Goal: Transaction & Acquisition: Purchase product/service

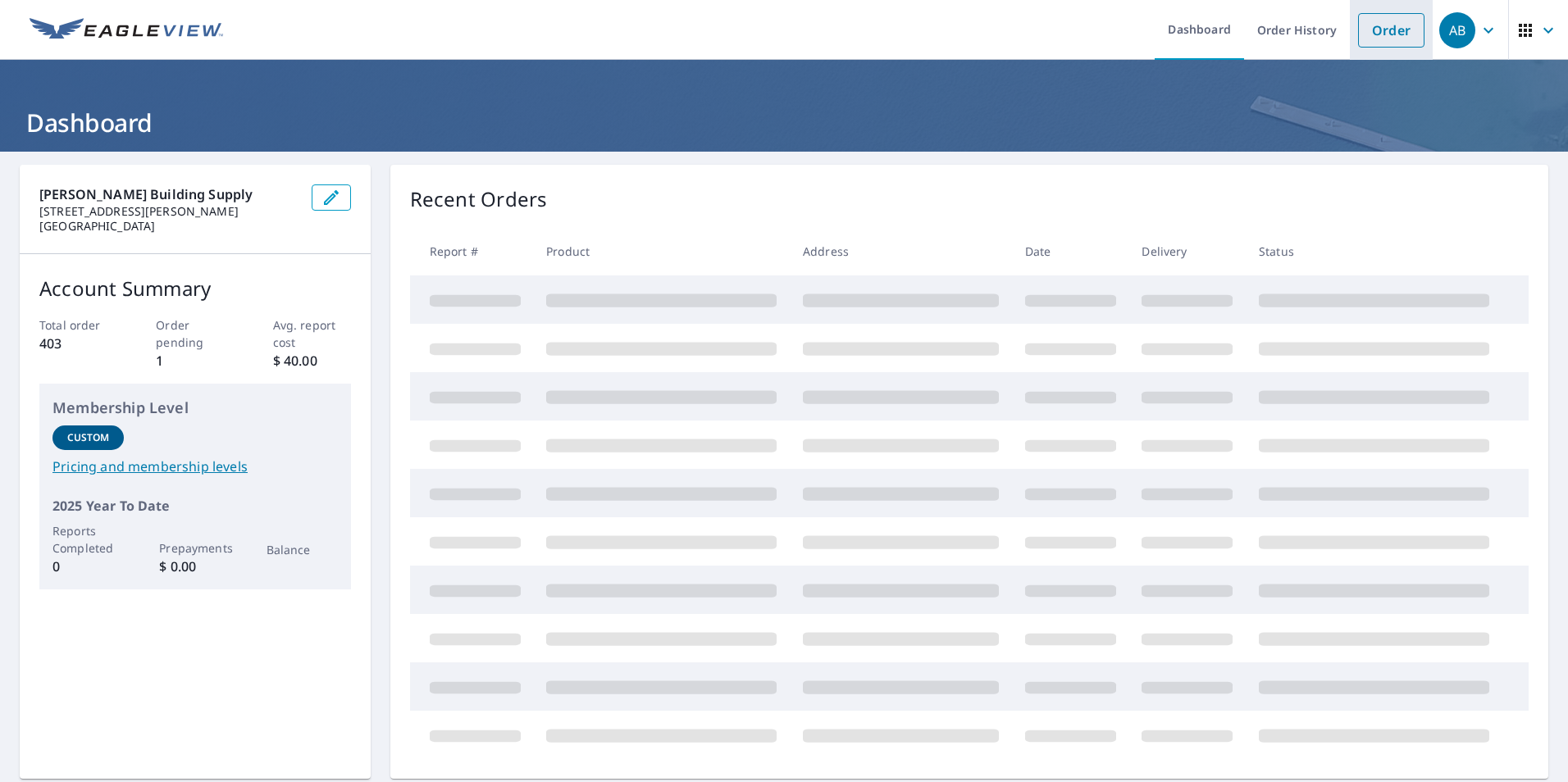
click at [1379, 32] on link "Order" at bounding box center [1391, 30] width 66 height 34
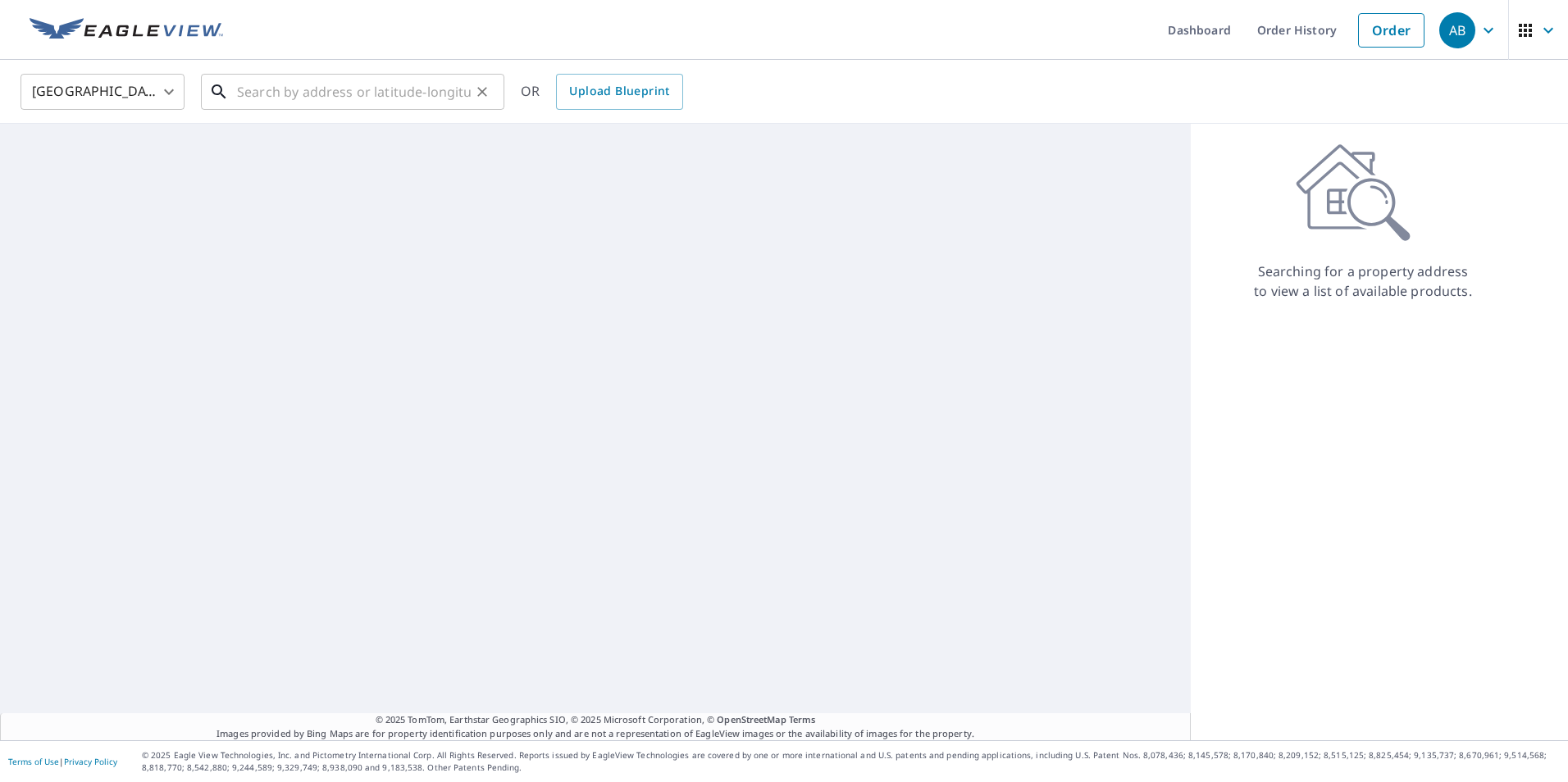
click at [384, 90] on input "text" at bounding box center [353, 92] width 233 height 46
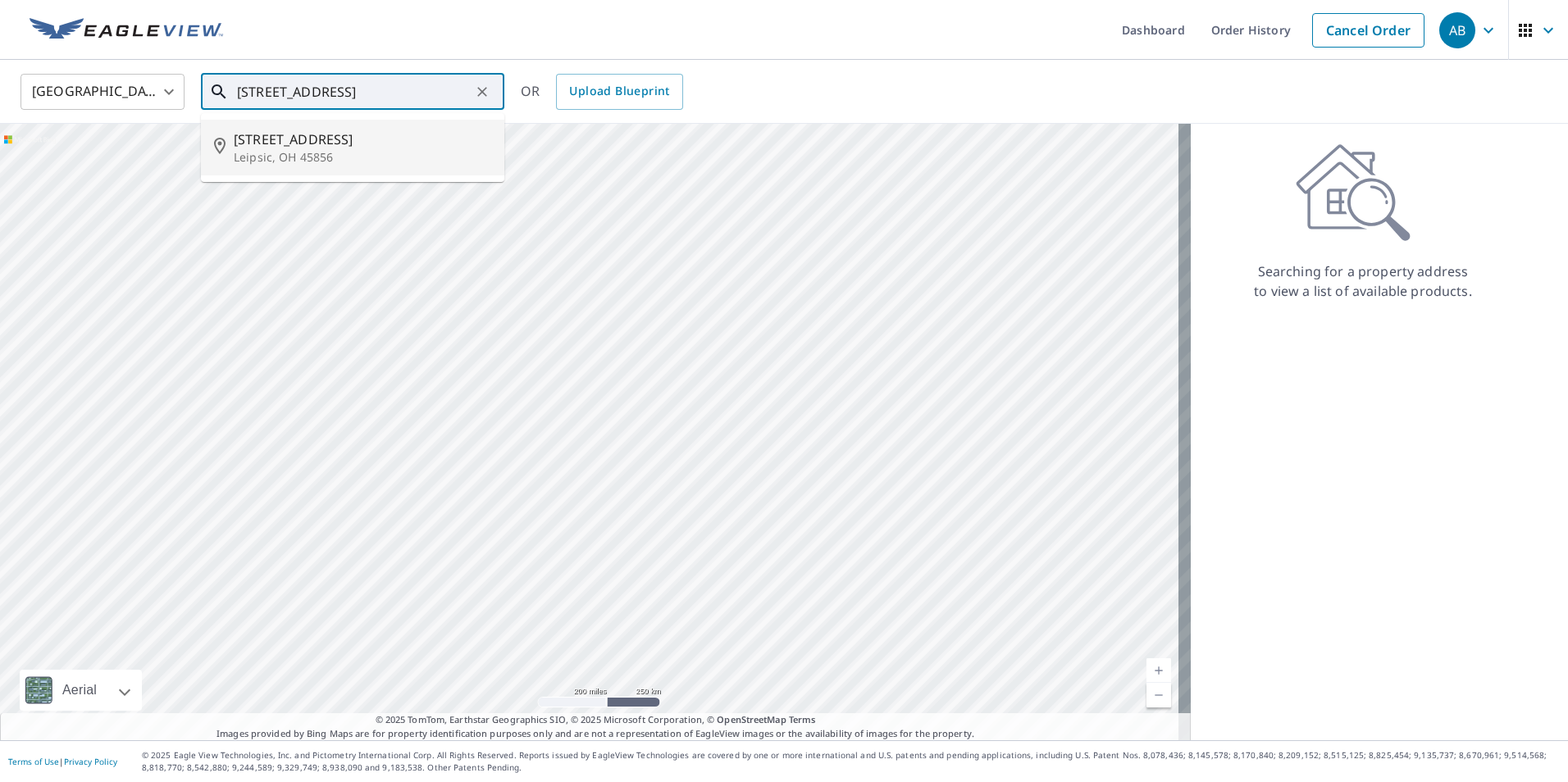
click at [317, 139] on span "620 E Sugar St" at bounding box center [362, 139] width 257 height 20
type input "620 E Sugar St Leipsic, OH 45856"
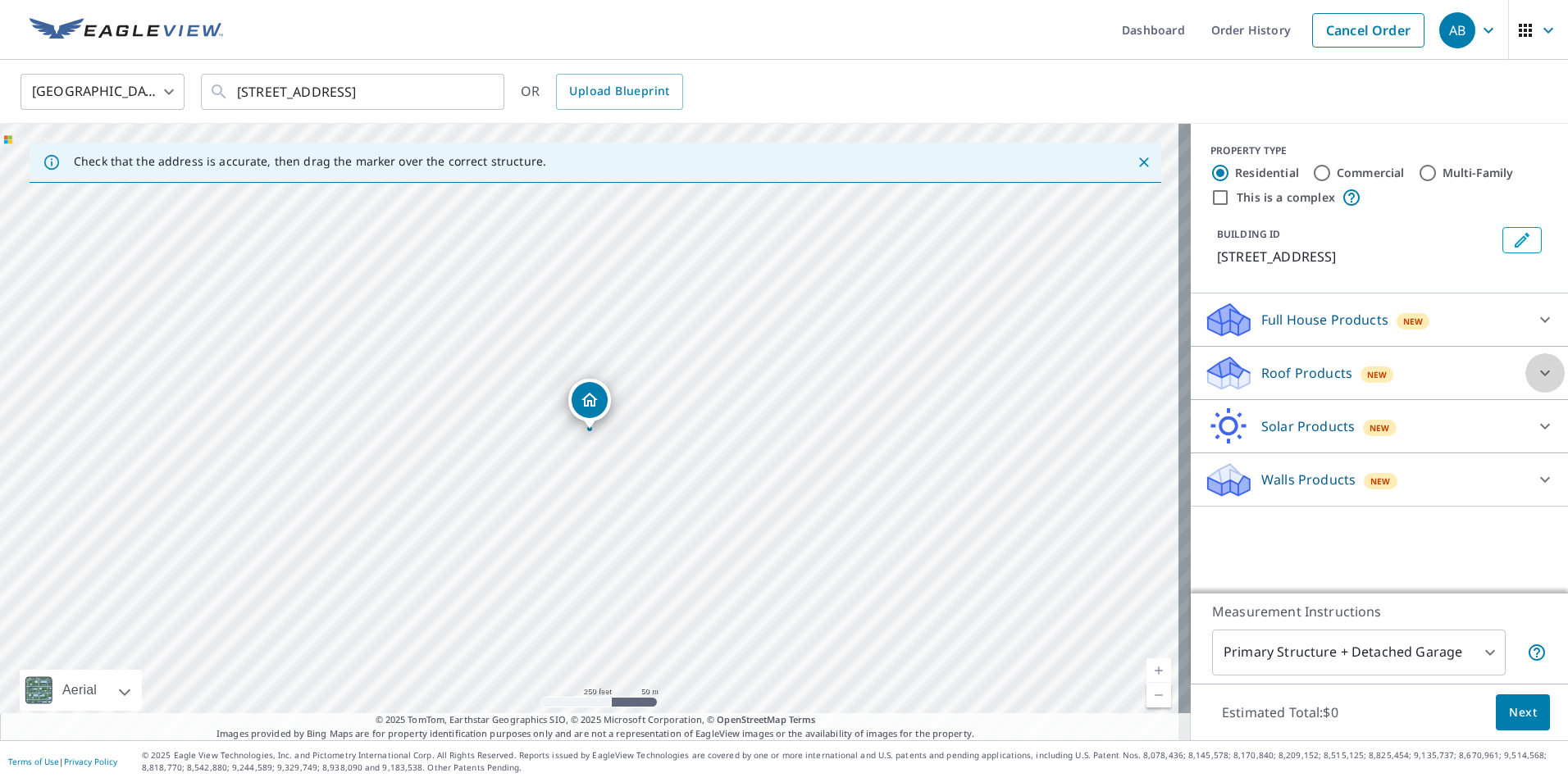
click at [1538, 368] on icon at bounding box center [1544, 372] width 20 height 20
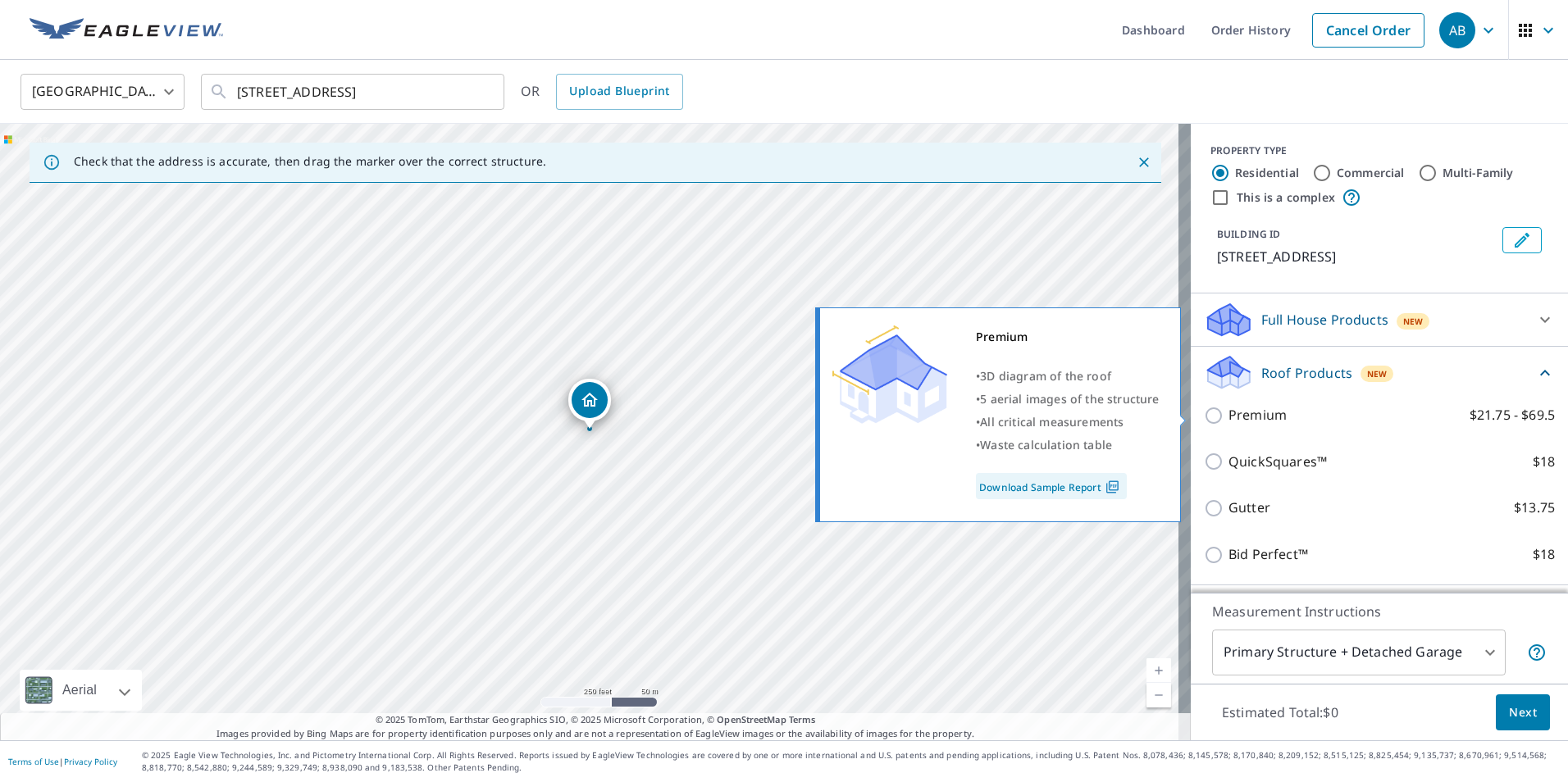
click at [1203, 417] on input "Premium $21.75 - $69.5" at bounding box center [1215, 415] width 25 height 20
checkbox input "true"
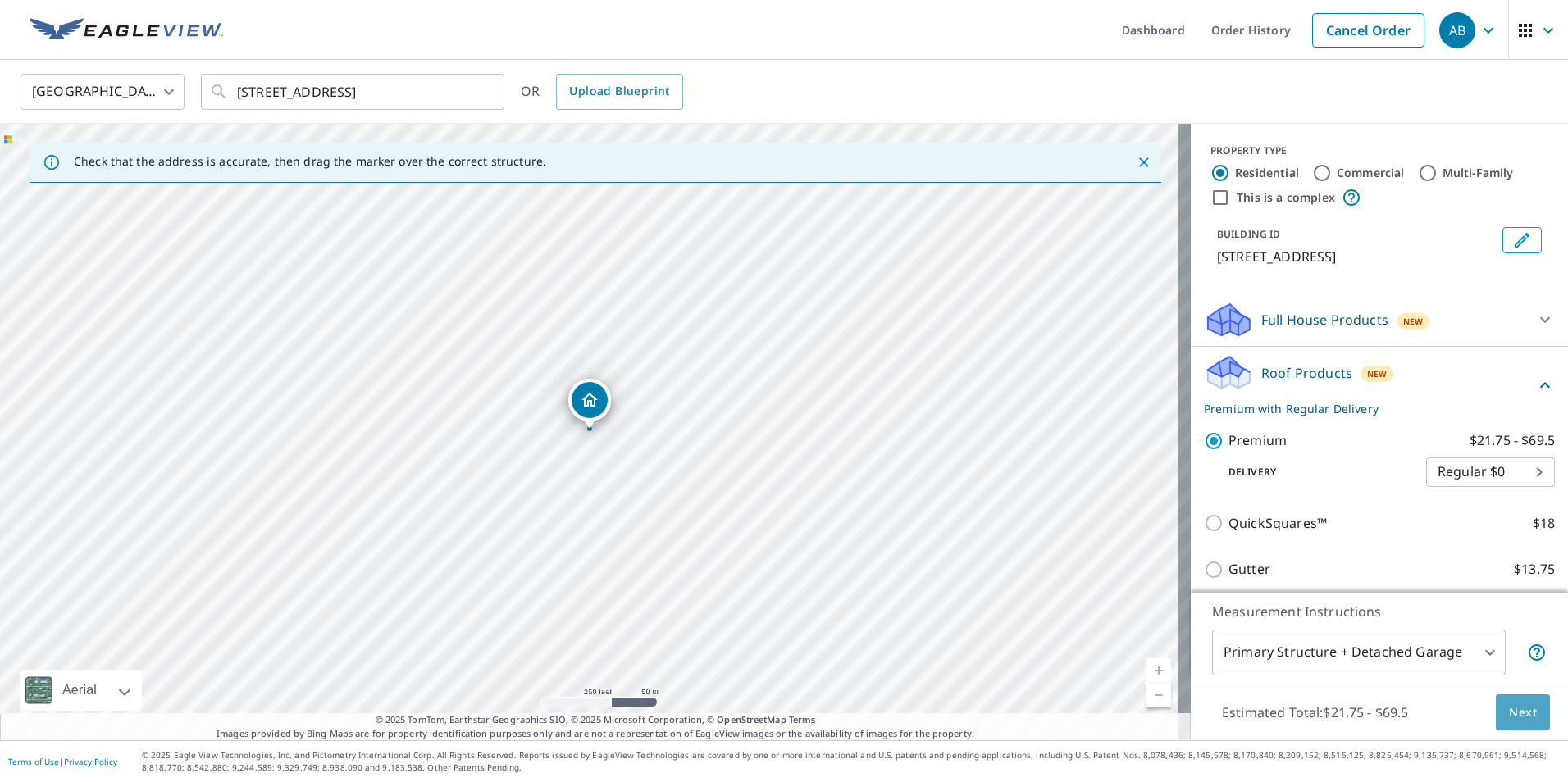
click at [1517, 720] on span "Next" at bounding box center [1522, 713] width 28 height 20
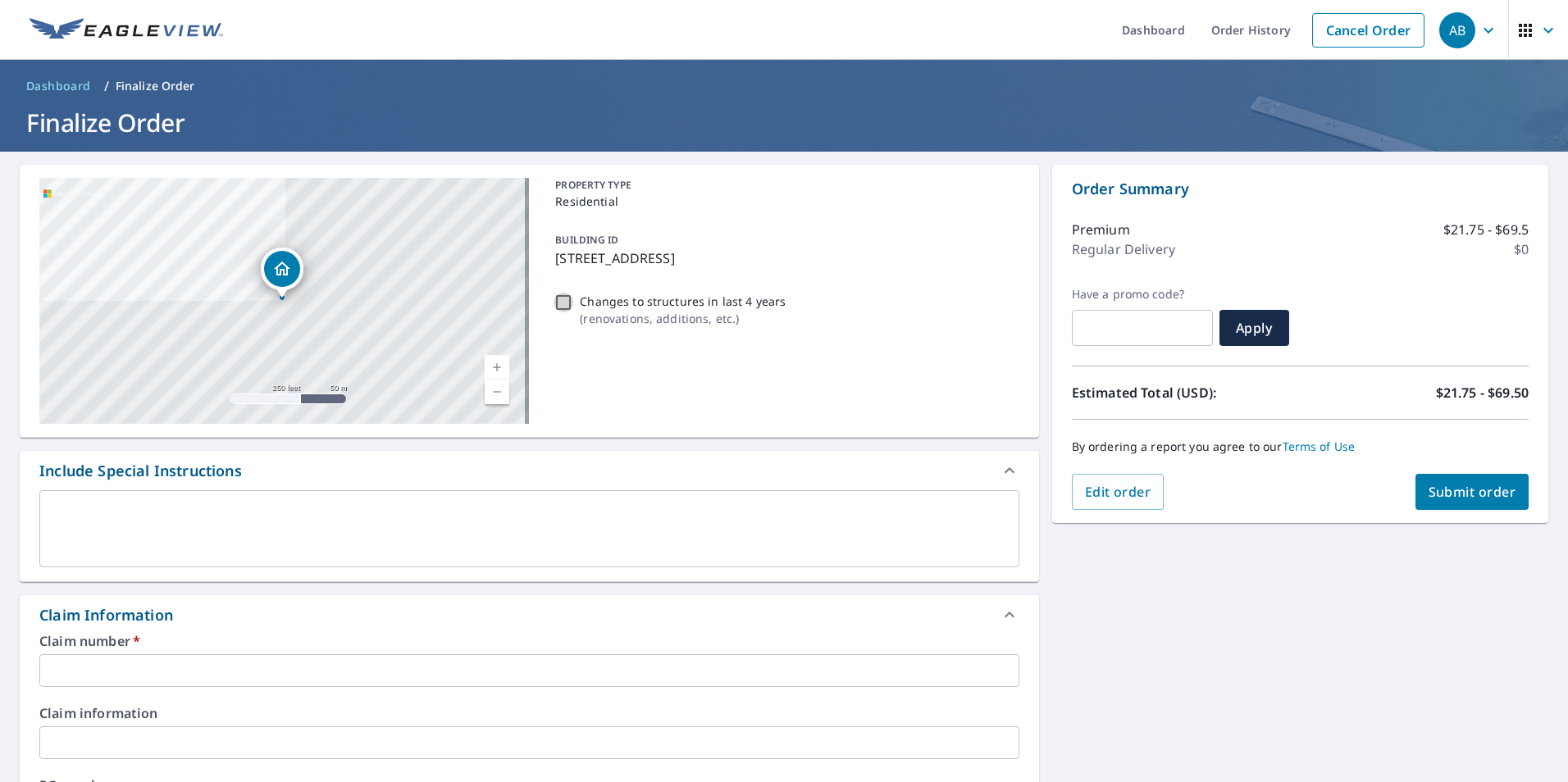
click at [554, 305] on input "Changes to structures in last 4 years ( renovations, additions, etc. )" at bounding box center [563, 302] width 20 height 20
checkbox input "true"
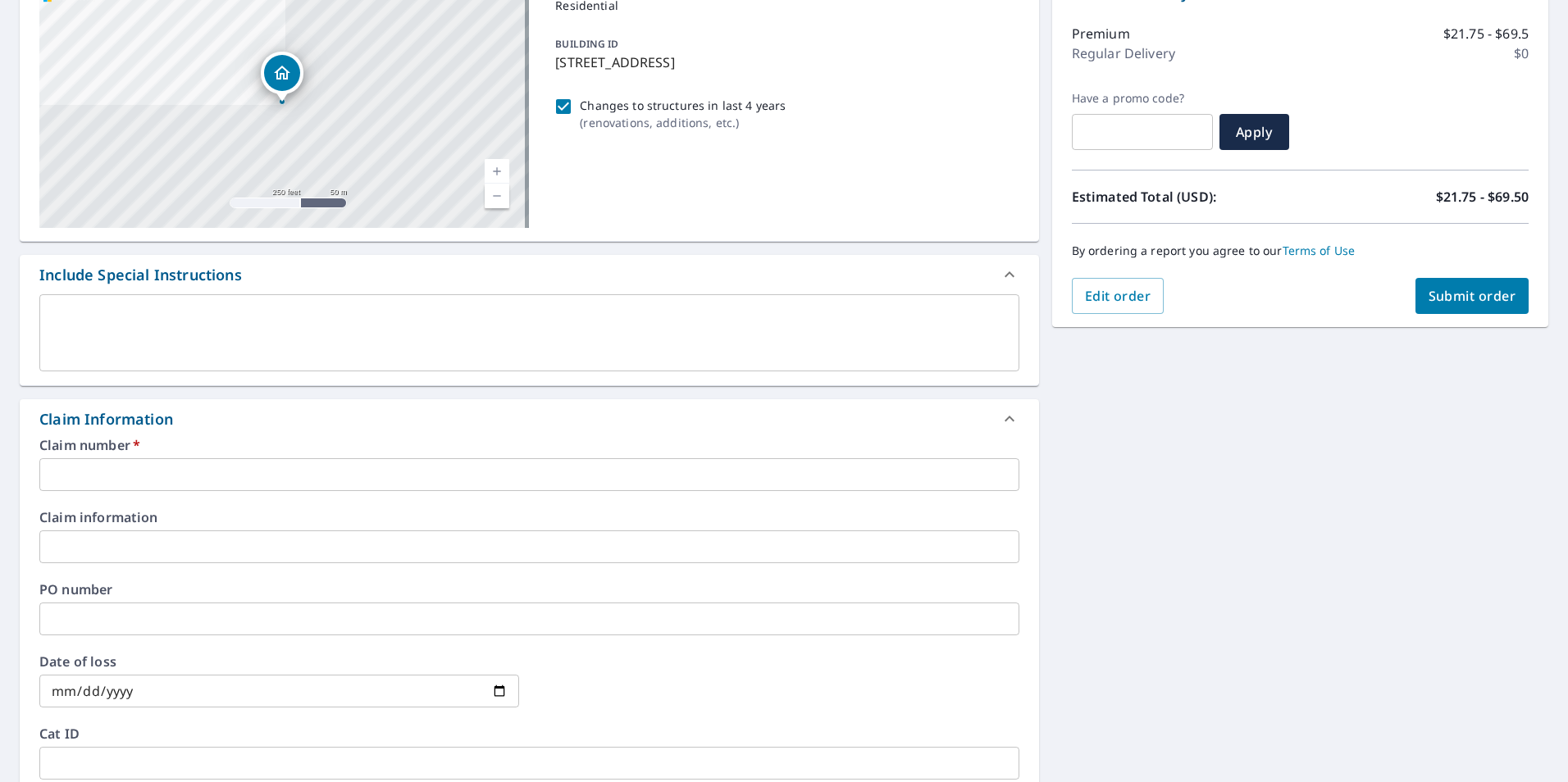
scroll to position [246, 0]
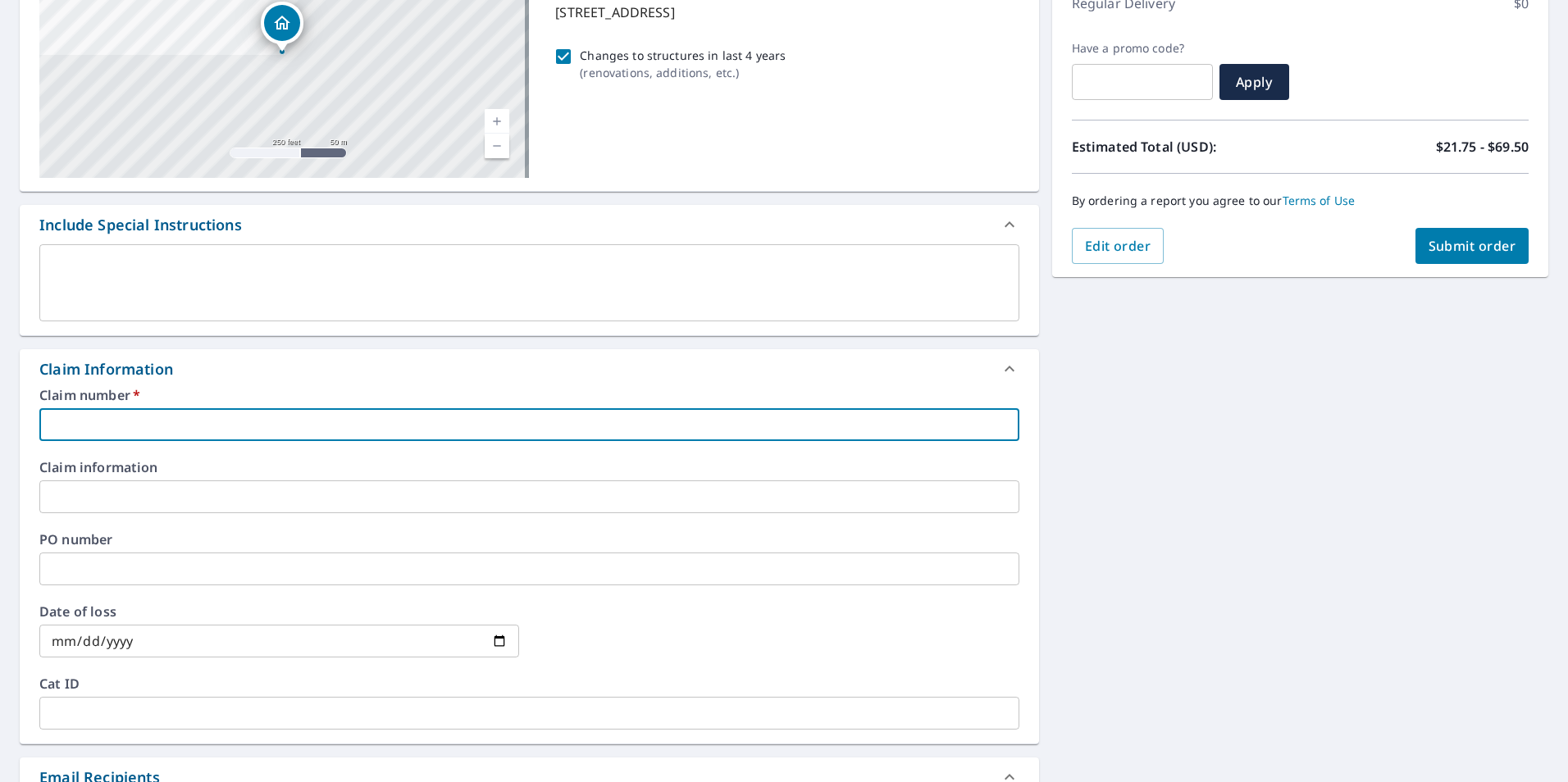
paste input "7943408"
type input "7943408"
checkbox input "true"
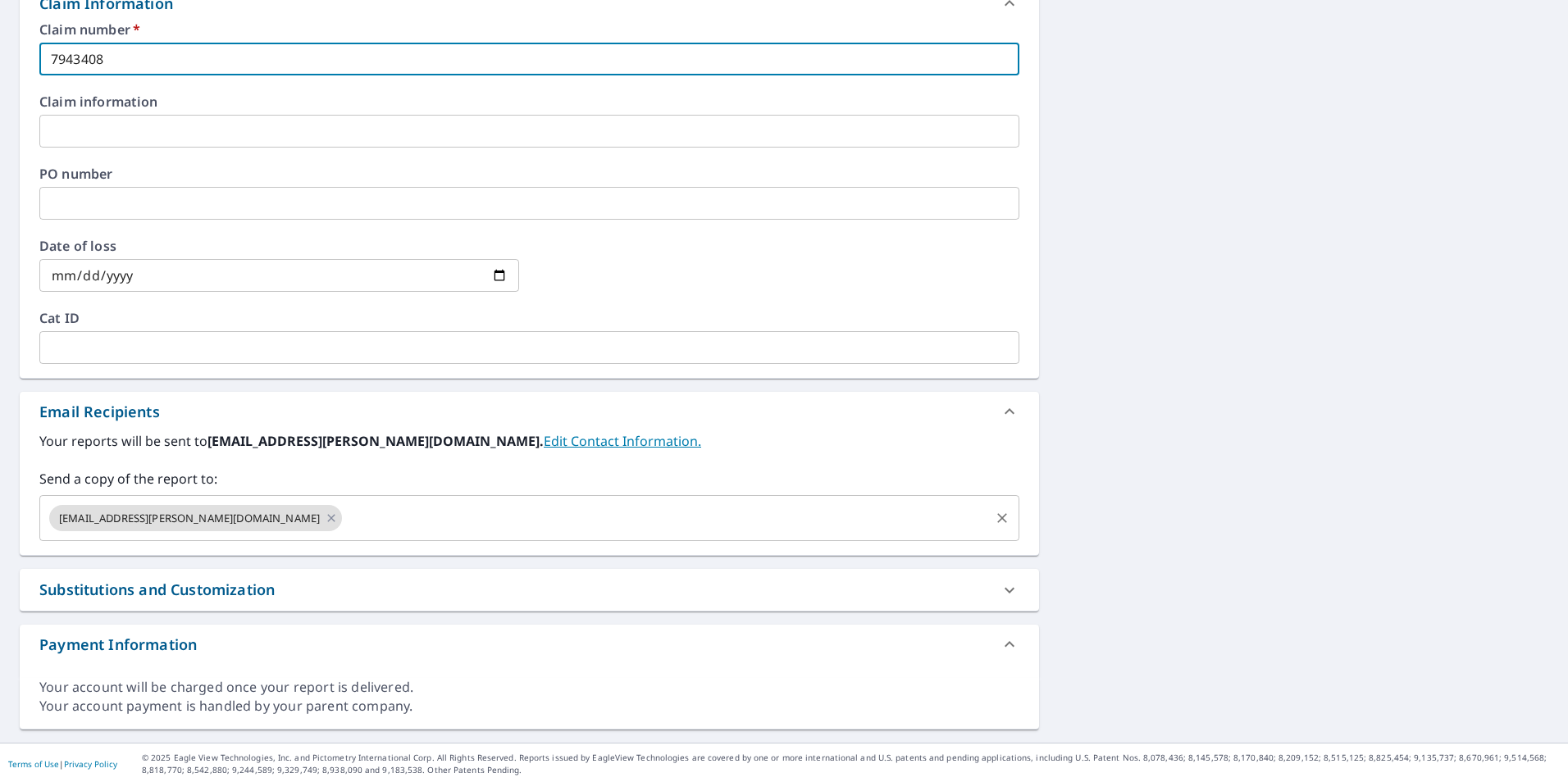
scroll to position [614, 0]
type input "7943408"
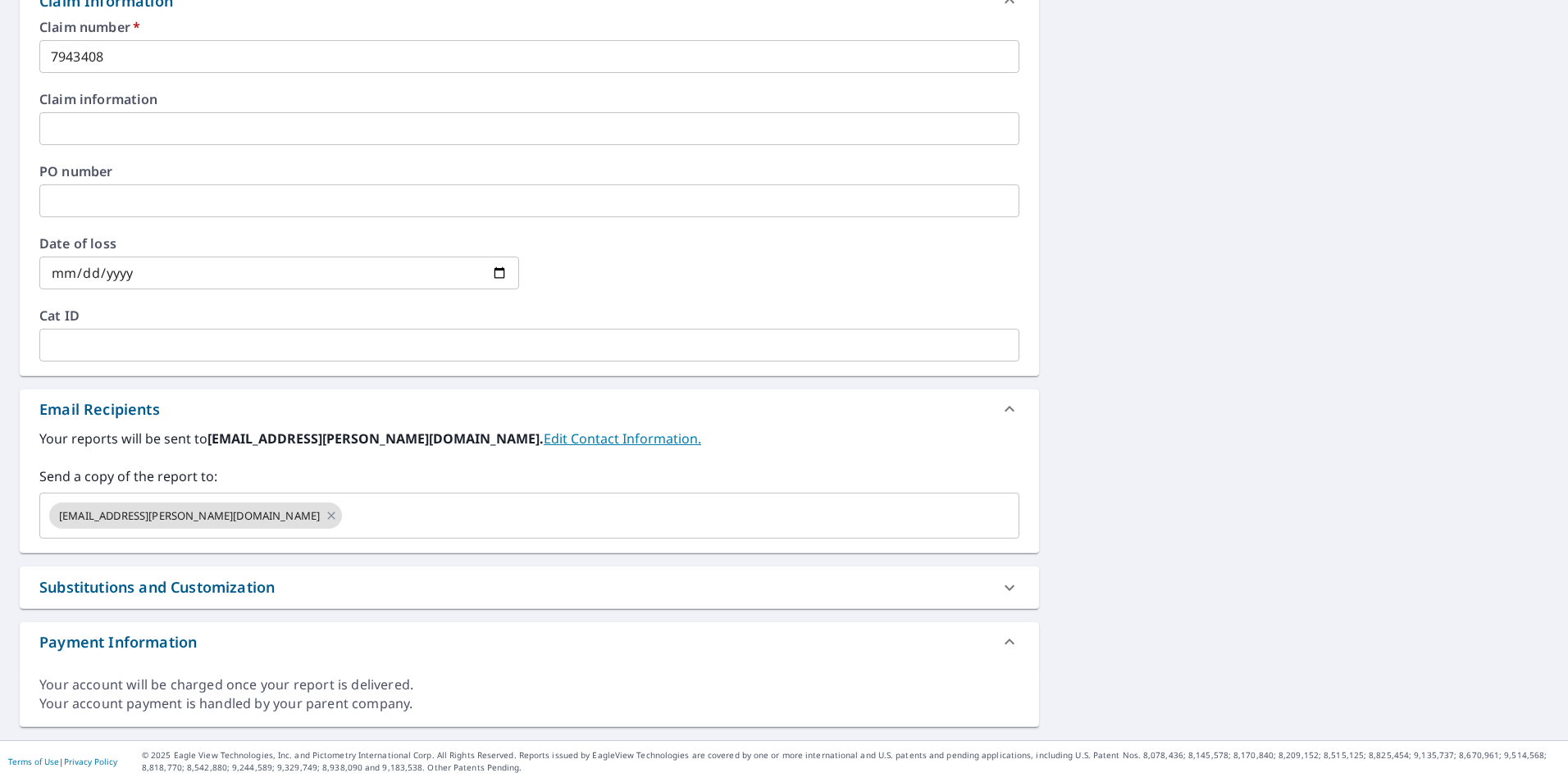
click at [155, 593] on div "Substitutions and Customization" at bounding box center [157, 588] width 235 height 22
checkbox input "true"
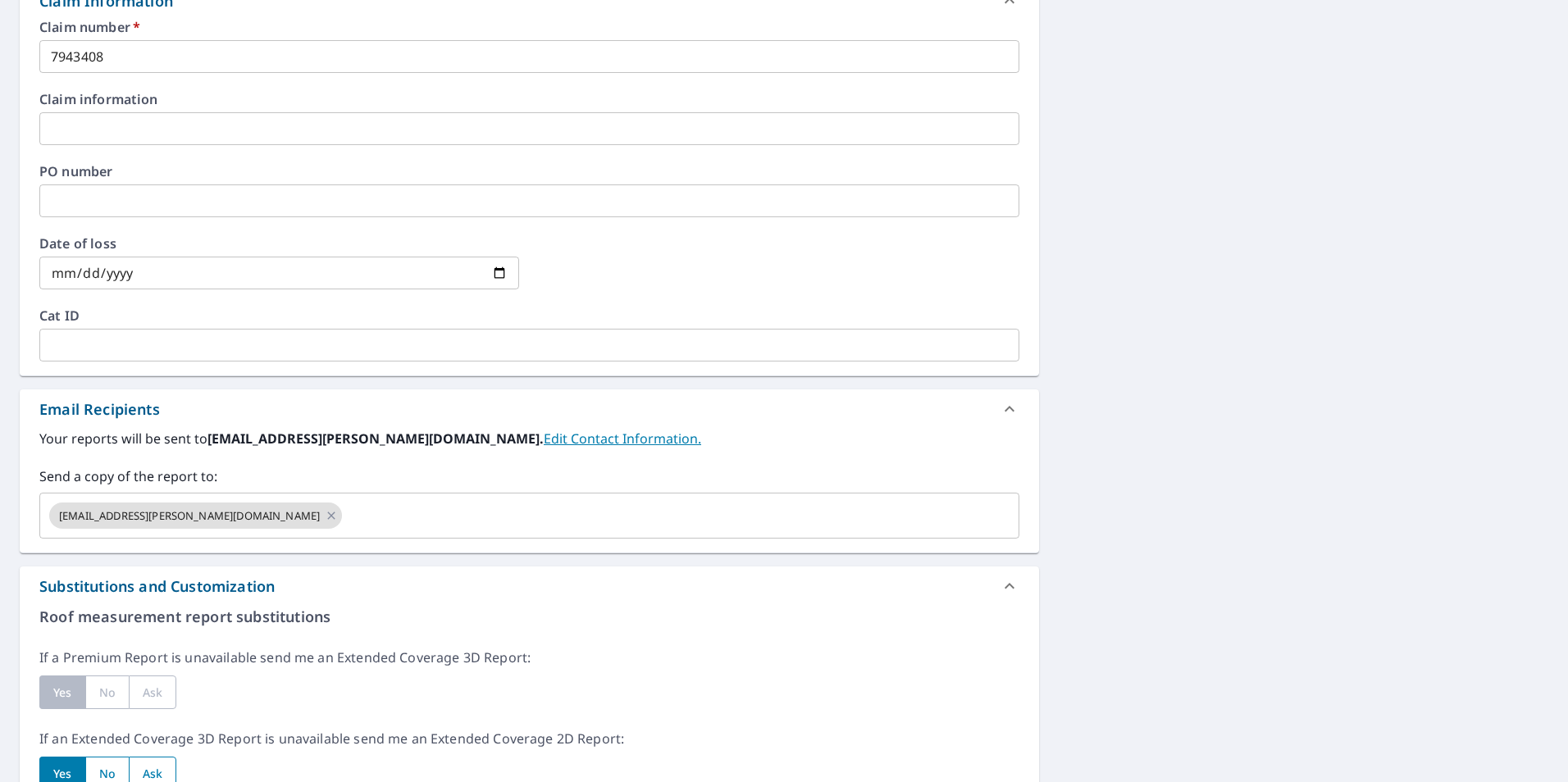
scroll to position [1024, 0]
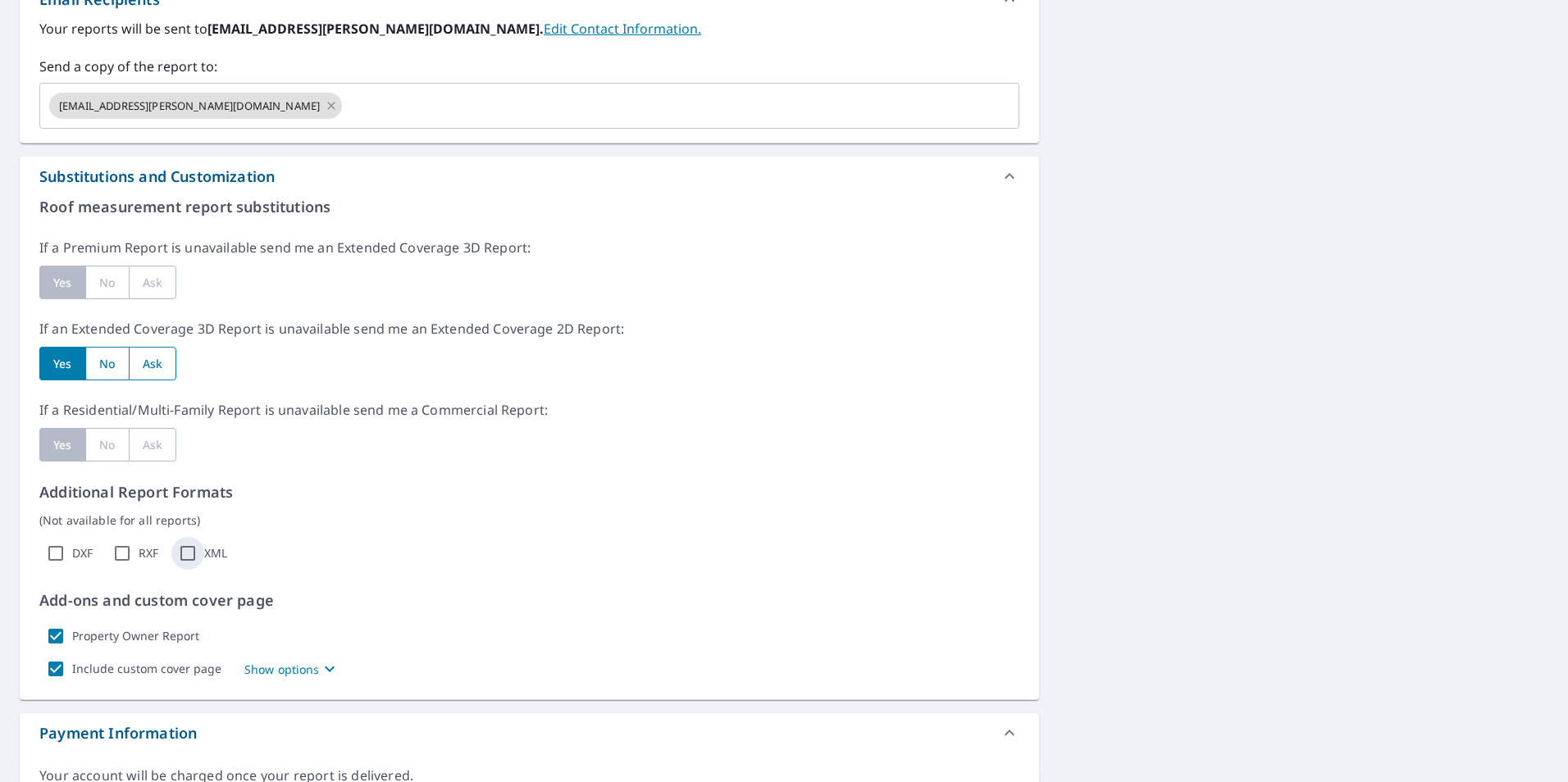
click at [194, 557] on input "XML" at bounding box center [187, 554] width 33 height 33
checkbox input "true"
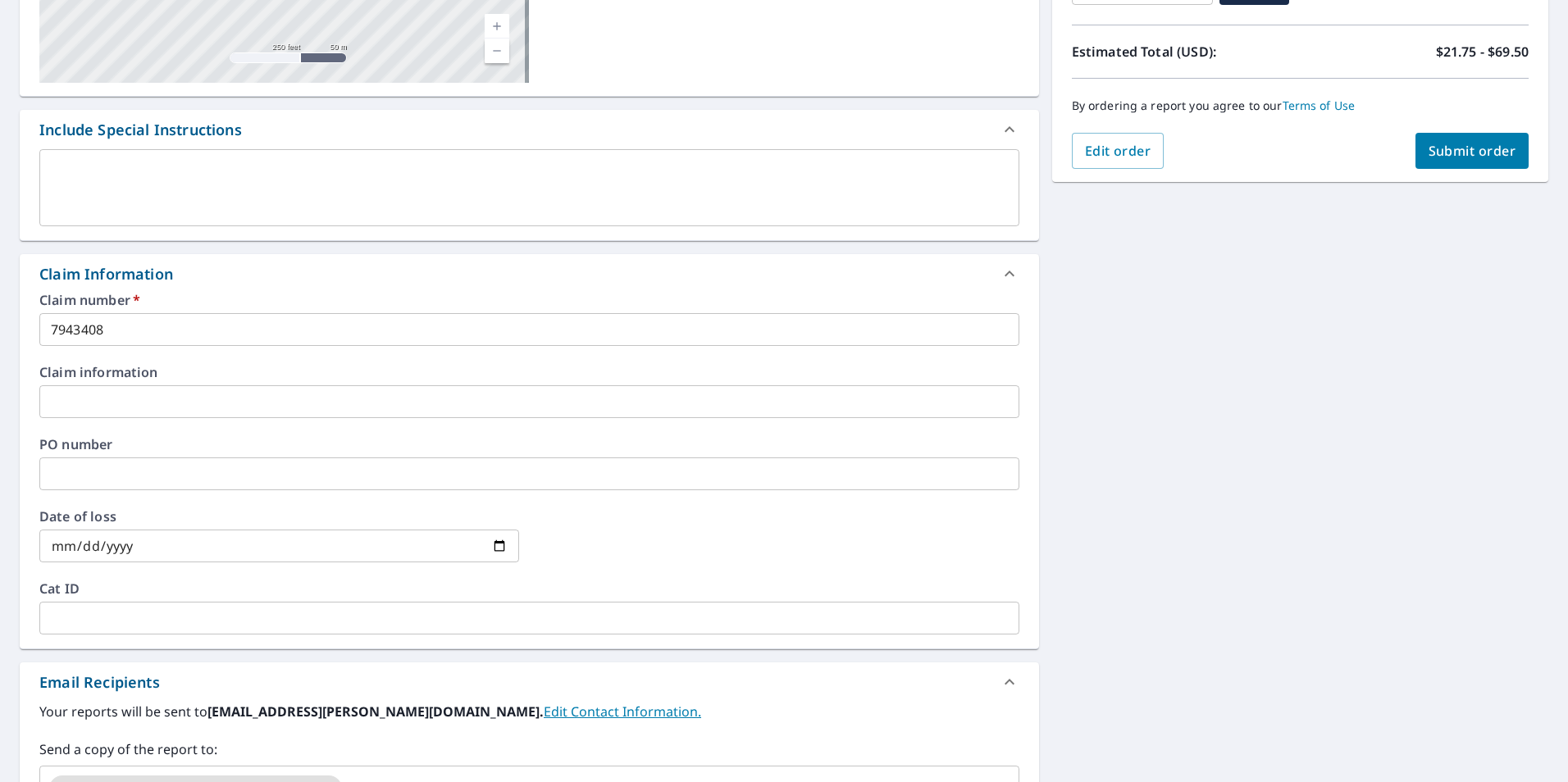
scroll to position [204, 0]
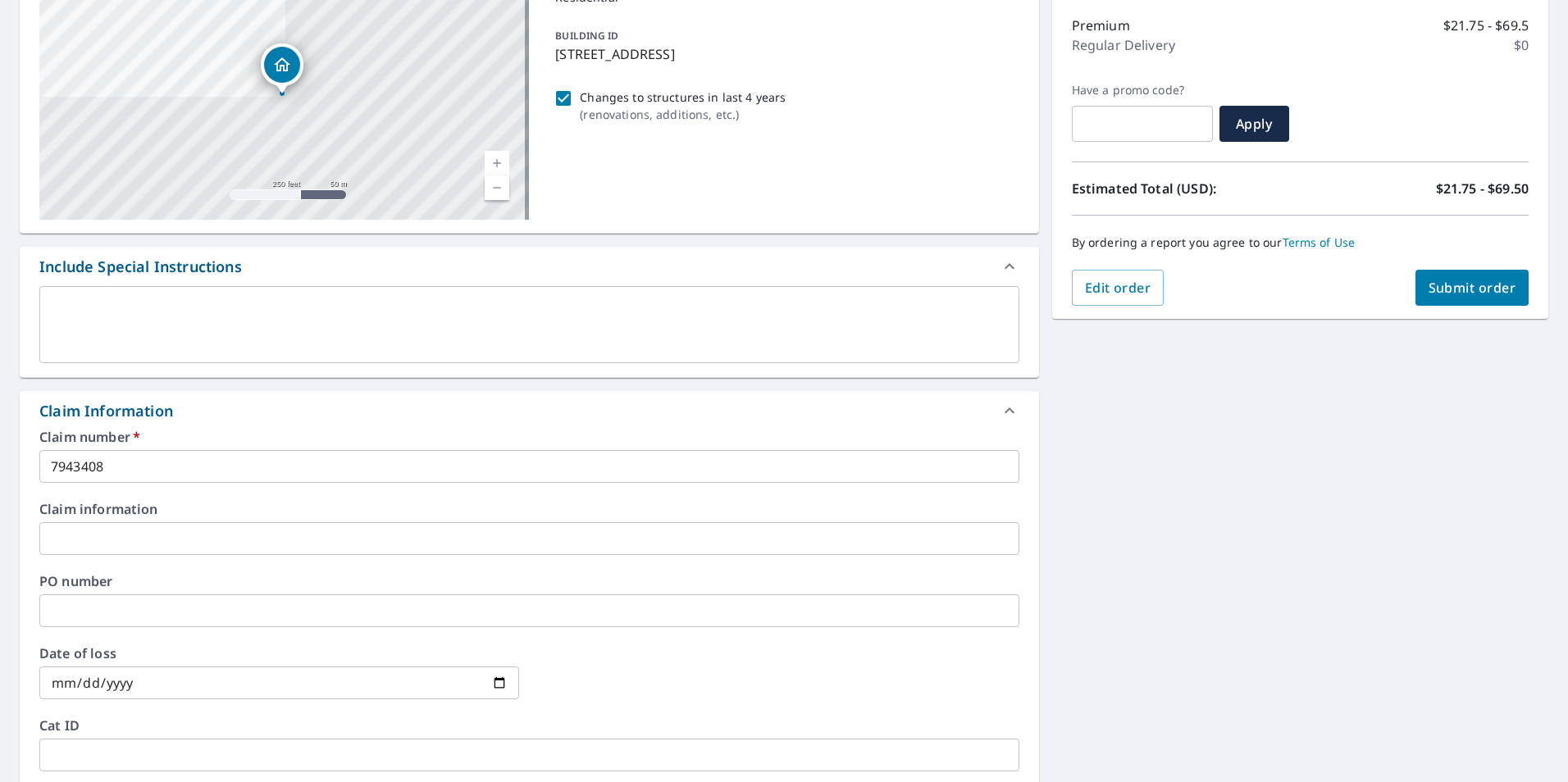
click at [1456, 283] on span "Submit order" at bounding box center [1472, 287] width 88 height 18
checkbox input "true"
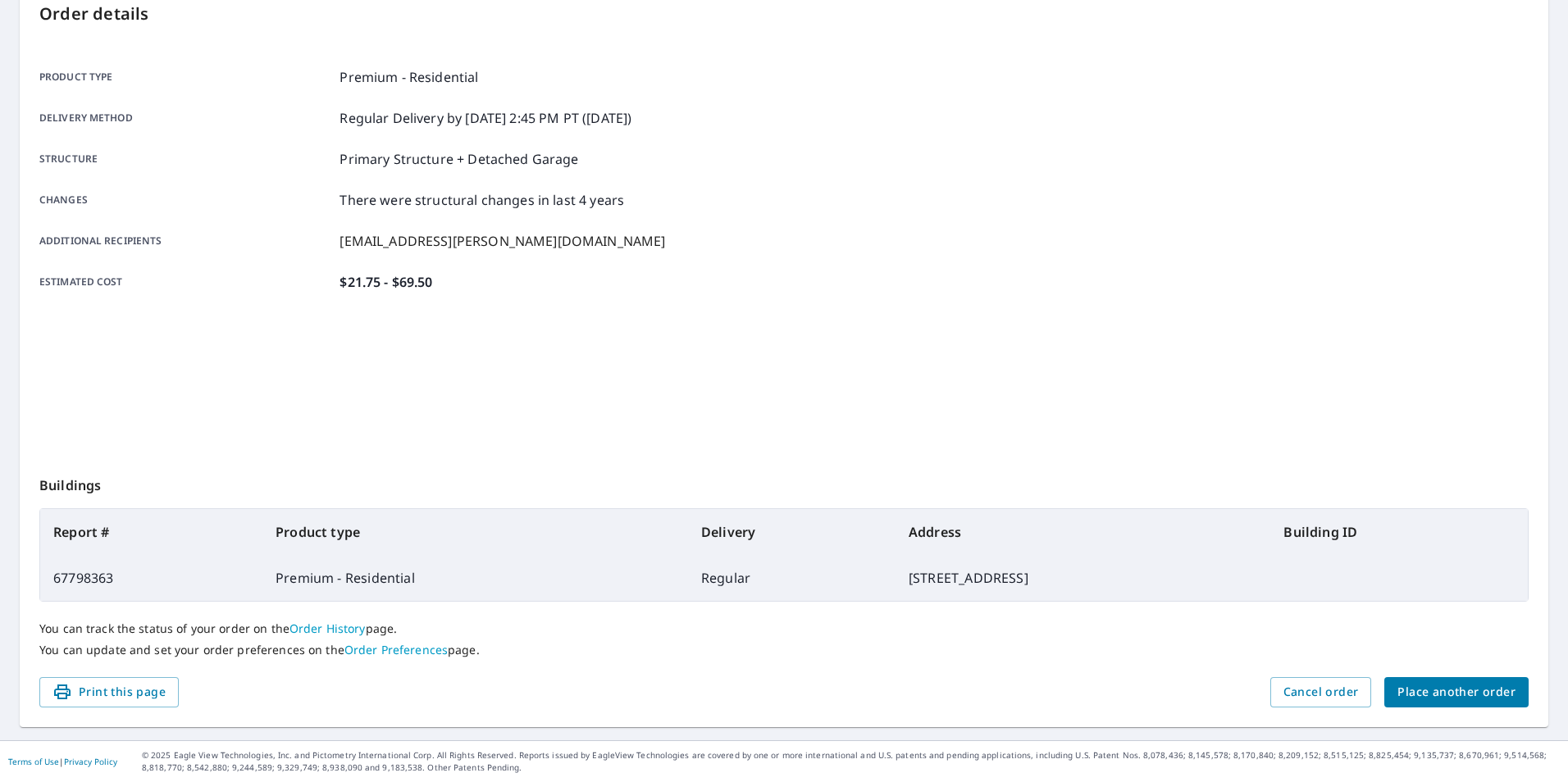
scroll to position [183, 0]
